Goal: Task Accomplishment & Management: Use online tool/utility

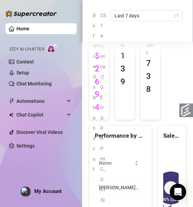
scroll to position [128, 0]
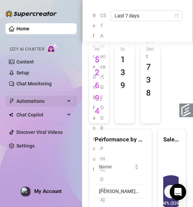
click at [40, 103] on span "Automations" at bounding box center [40, 101] width 49 height 11
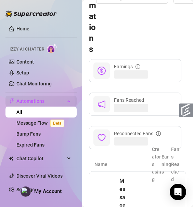
click at [40, 102] on span "Automations" at bounding box center [40, 101] width 49 height 11
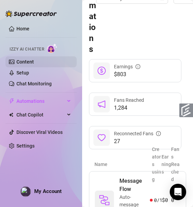
click at [25, 65] on link "Content" at bounding box center [24, 61] width 17 height 5
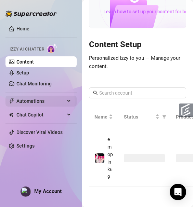
scroll to position [128, 0]
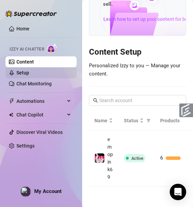
click at [29, 72] on link "Setup" at bounding box center [22, 72] width 13 height 5
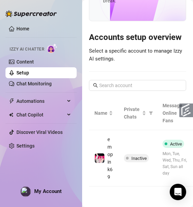
scroll to position [128, 0]
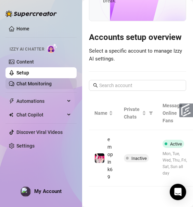
click at [33, 83] on link "Chat Monitoring" at bounding box center [33, 83] width 35 height 5
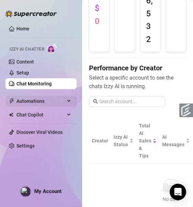
click at [34, 102] on span "Automations" at bounding box center [40, 101] width 49 height 11
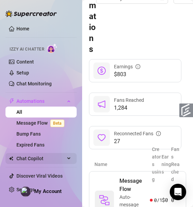
click at [37, 156] on span "Chat Copilot" at bounding box center [40, 158] width 49 height 11
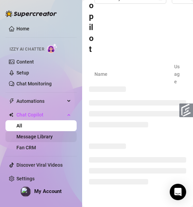
click at [36, 139] on link "Message Library" at bounding box center [34, 136] width 36 height 5
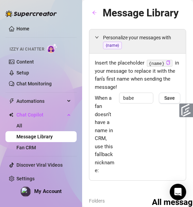
drag, startPoint x: 95, startPoint y: 32, endPoint x: 124, endPoint y: 25, distance: 29.6
click at [124, 25] on div "Message Library Personalize your messages with {name} Insert the placeholder {n…" at bounding box center [137, 195] width 97 height 381
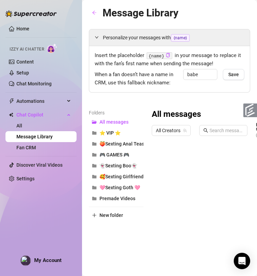
drag, startPoint x: 138, startPoint y: 1, endPoint x: 61, endPoint y: 206, distance: 218.9
click at [61, 206] on div "Home Izzy AI Chatter Content Setup Chat Monitoring Automations All Message Flow…" at bounding box center [40, 135] width 71 height 270
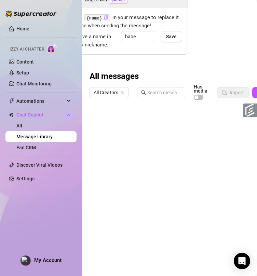
scroll to position [53, 62]
drag, startPoint x: 208, startPoint y: 56, endPoint x: 231, endPoint y: 63, distance: 24.5
click at [192, 56] on div "Message Library Personalize your messages with {name} Insert the placeholder {n…" at bounding box center [169, 138] width 175 height 276
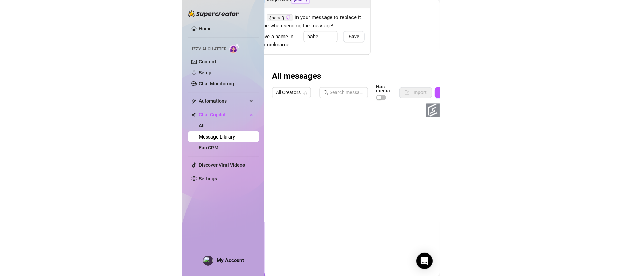
scroll to position [18, 0]
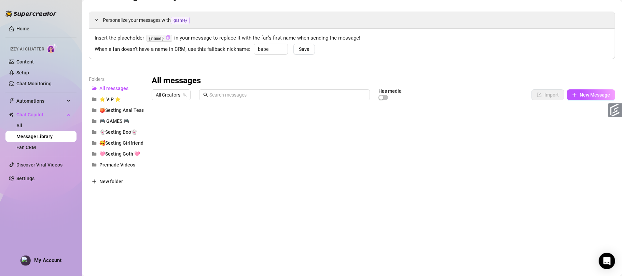
click at [192, 70] on div "Personalize your messages with {name} Insert the placeholder {name} in your mes…" at bounding box center [352, 134] width 526 height 244
